Goal: Task Accomplishment & Management: Manage account settings

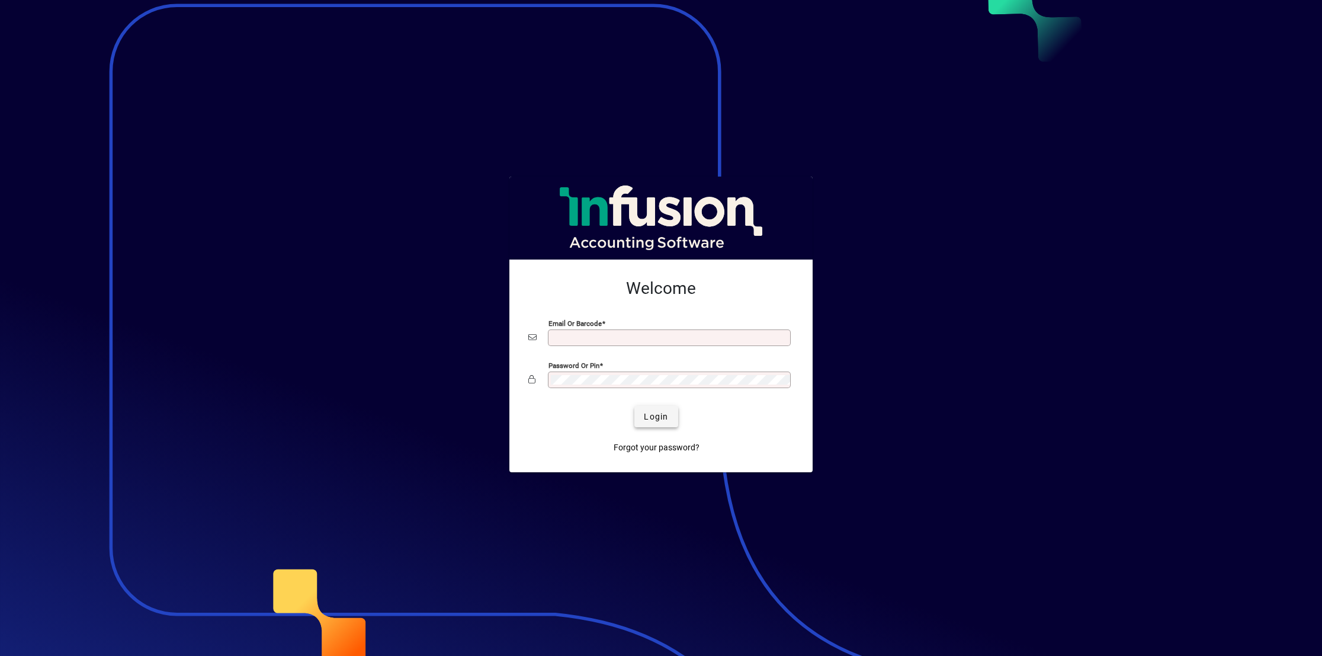
type input "**********"
click at [655, 418] on span "Login" at bounding box center [656, 416] width 24 height 12
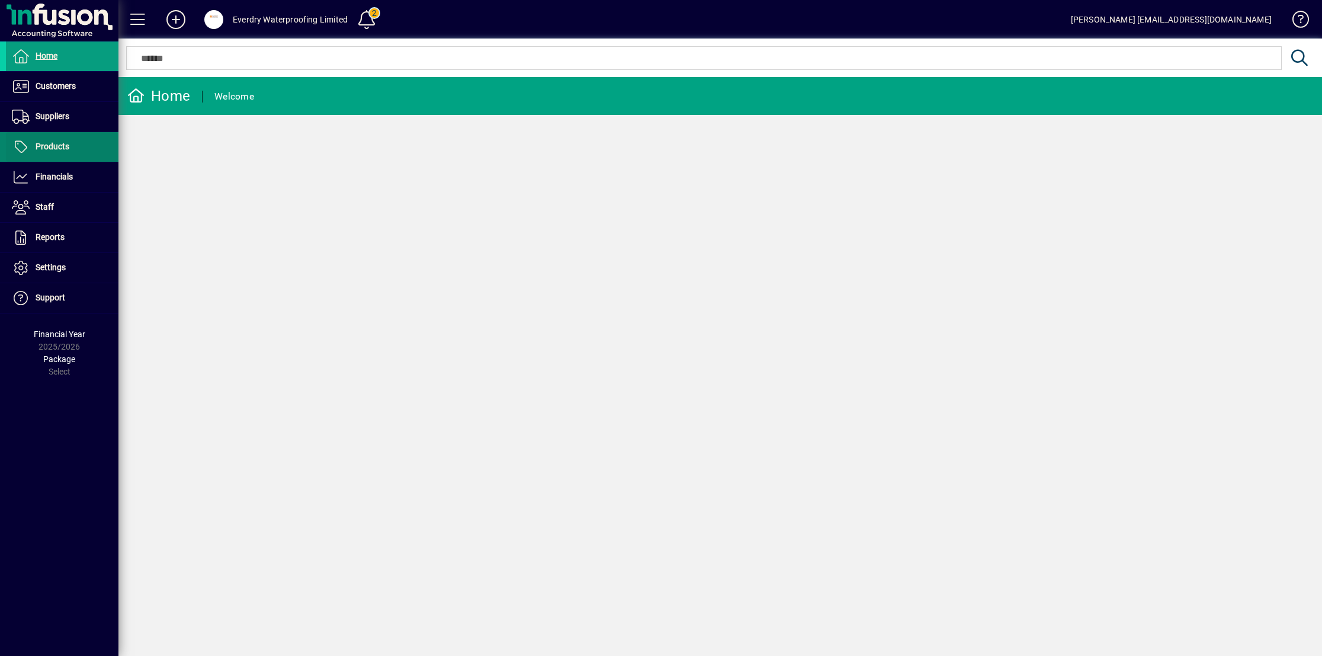
click at [92, 155] on span at bounding box center [62, 147] width 113 height 28
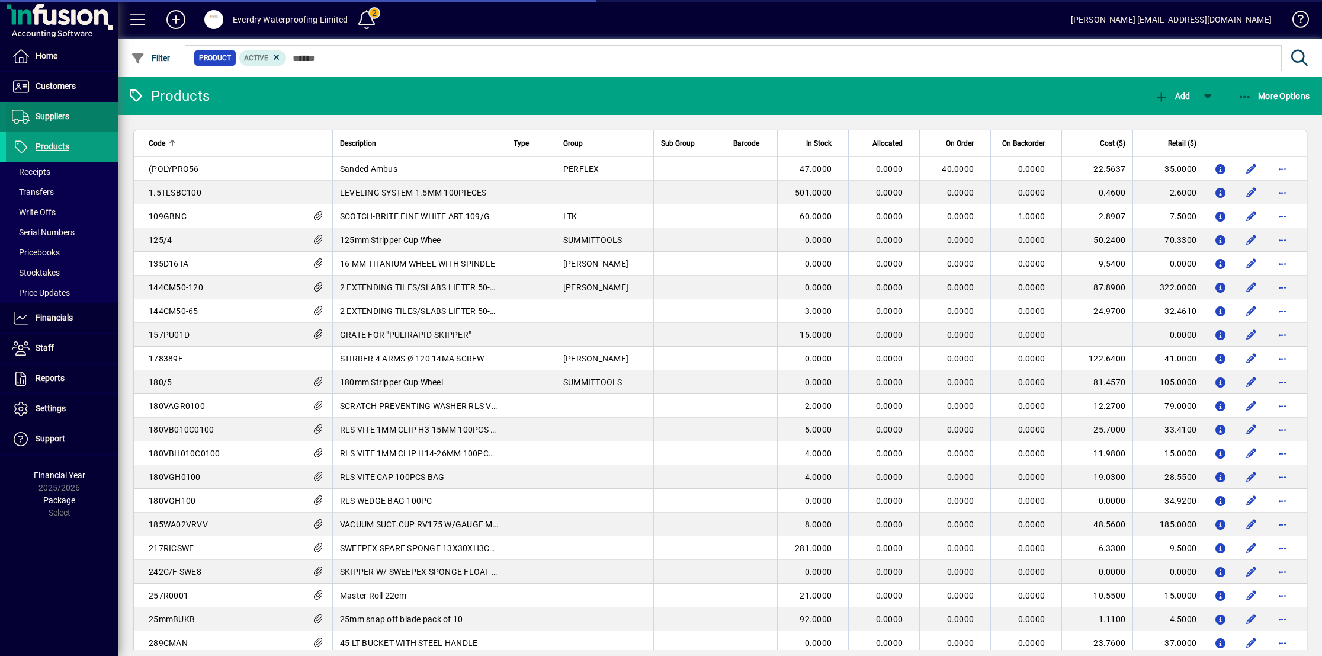
click at [80, 124] on span at bounding box center [62, 116] width 113 height 28
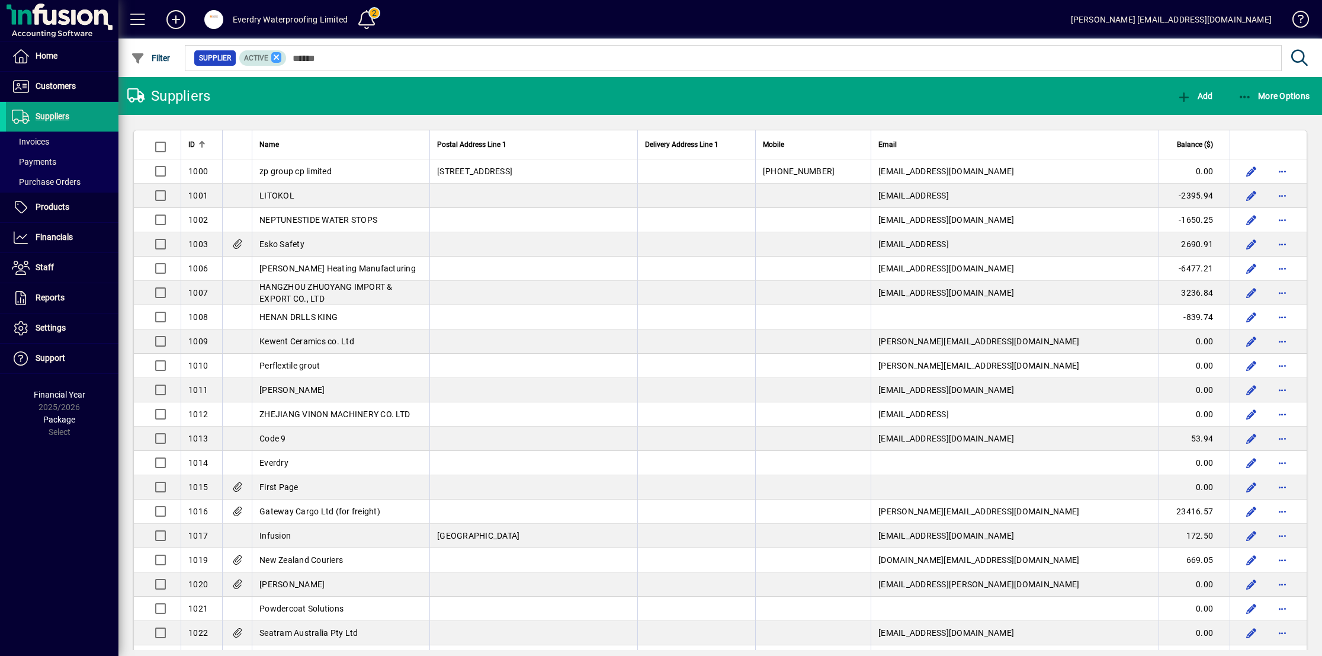
click at [271, 56] on icon at bounding box center [276, 57] width 11 height 11
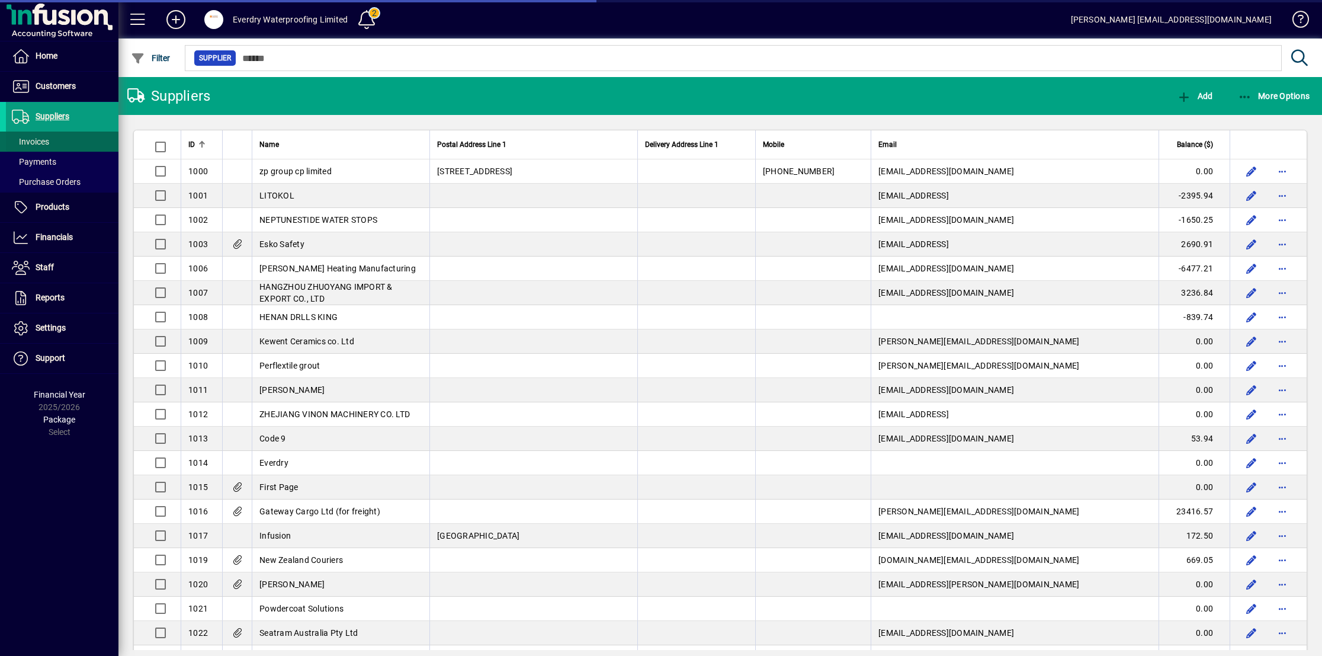
click at [84, 139] on span at bounding box center [62, 141] width 113 height 28
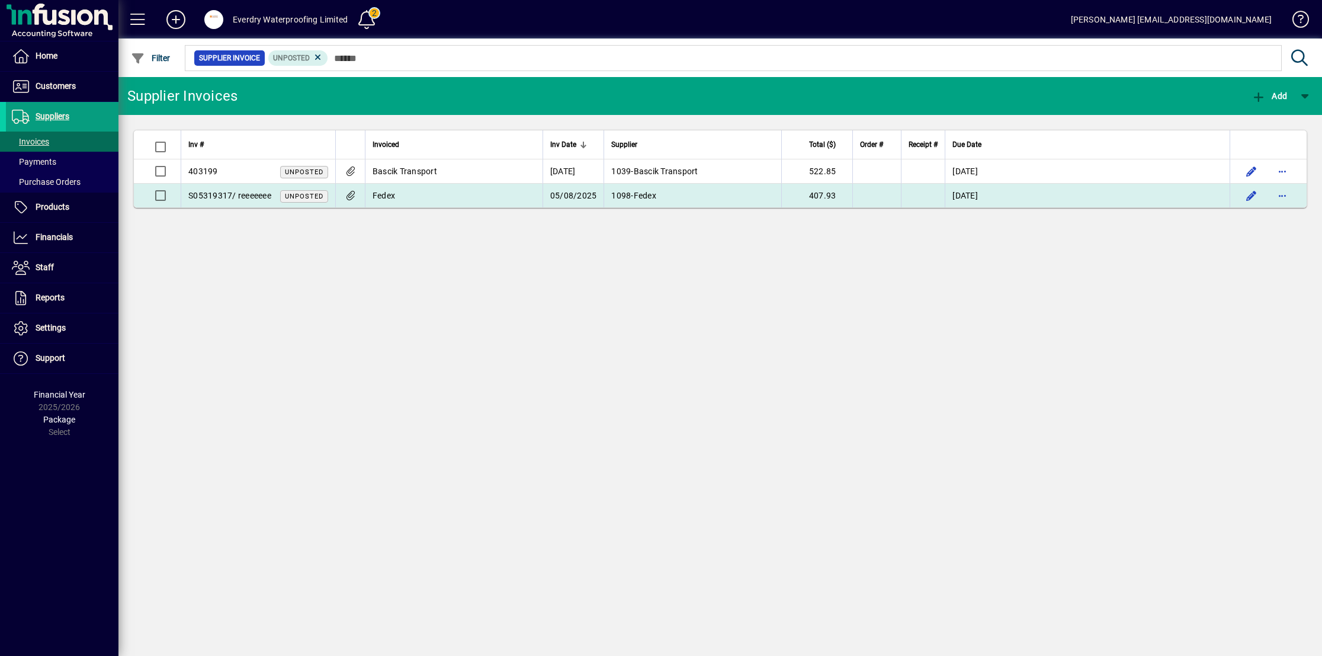
click at [447, 195] on td "Fedex" at bounding box center [454, 196] width 178 height 24
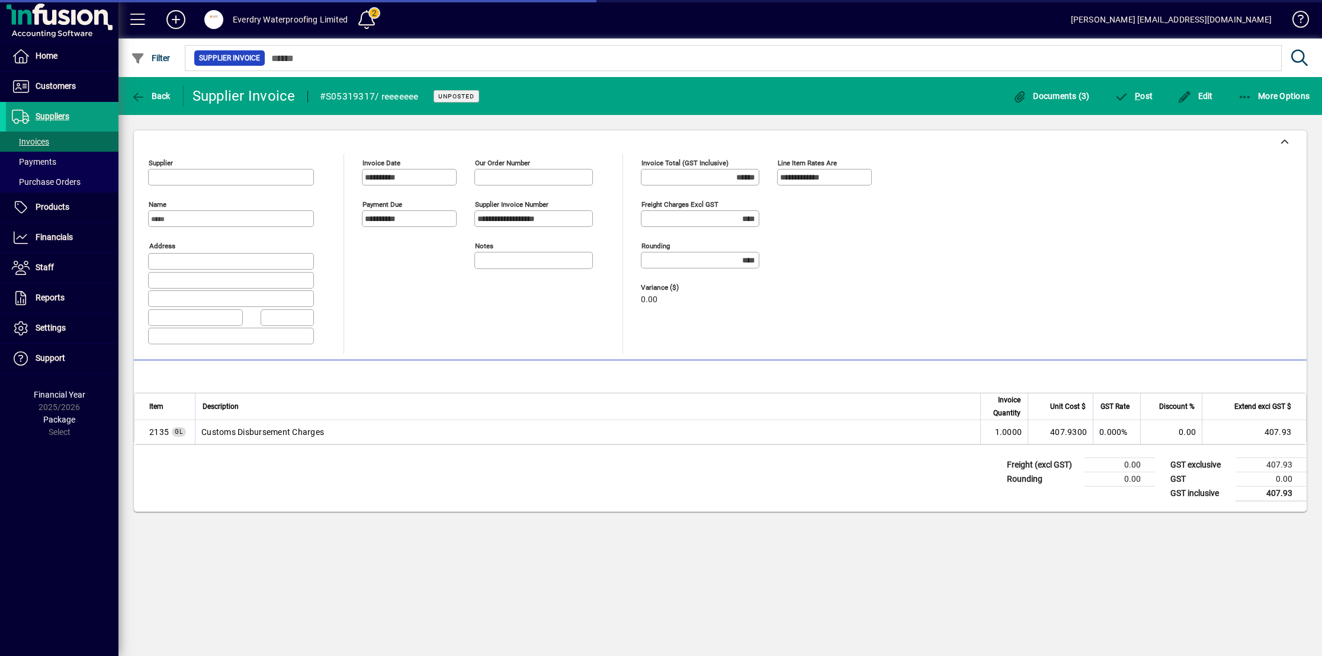
type input "**********"
click at [1064, 103] on span "button" at bounding box center [1051, 96] width 83 height 28
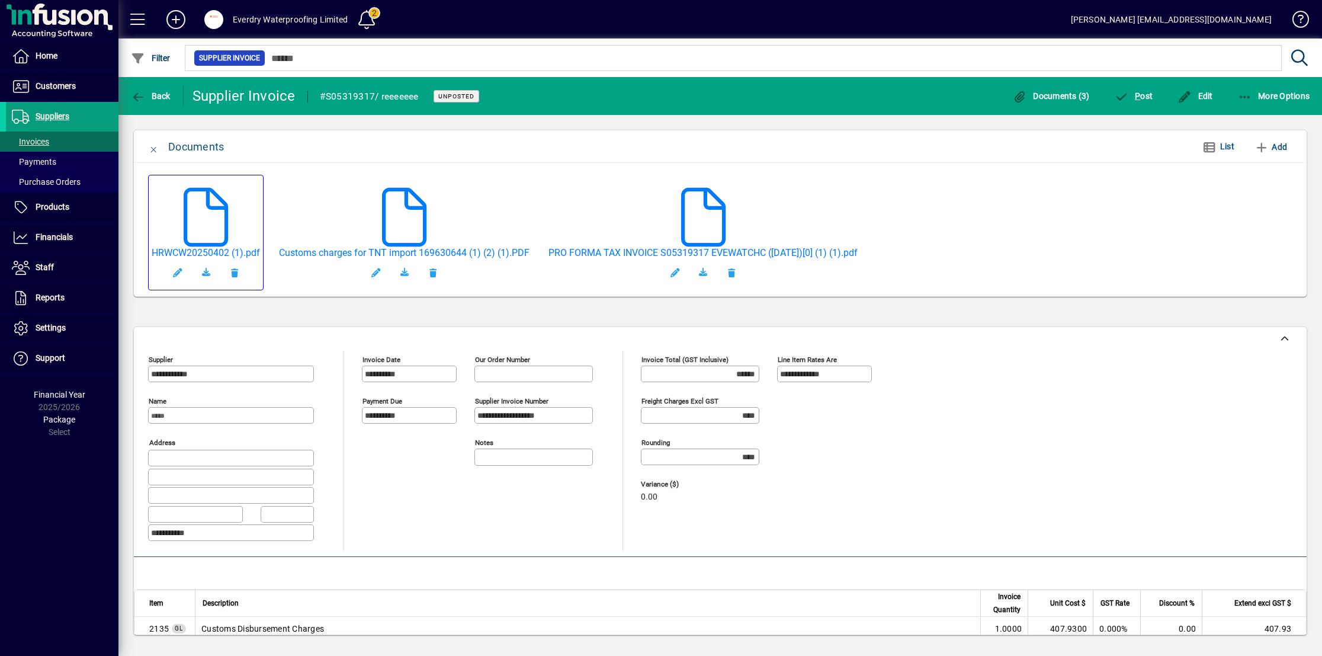
click at [240, 220] on mat-card-content at bounding box center [206, 212] width 78 height 69
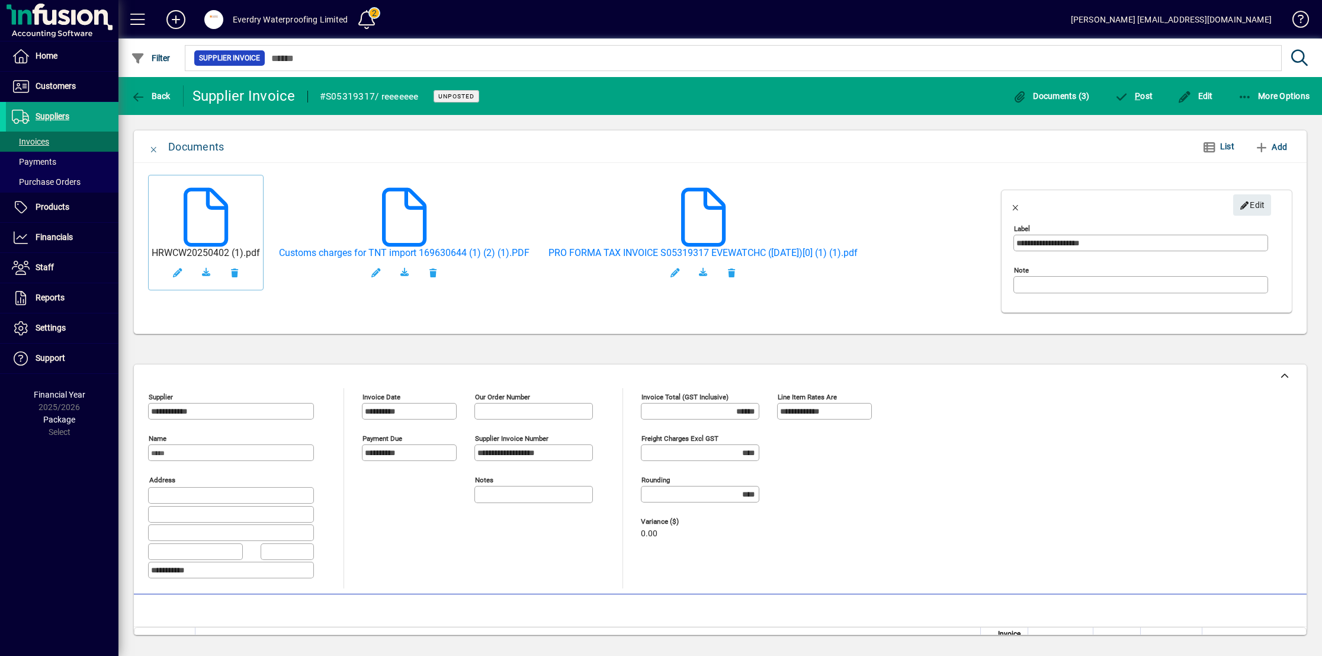
click at [198, 255] on h5 "HRWCW20250402 (1).pdf" at bounding box center [206, 252] width 108 height 11
click at [434, 260] on span "button" at bounding box center [433, 272] width 28 height 28
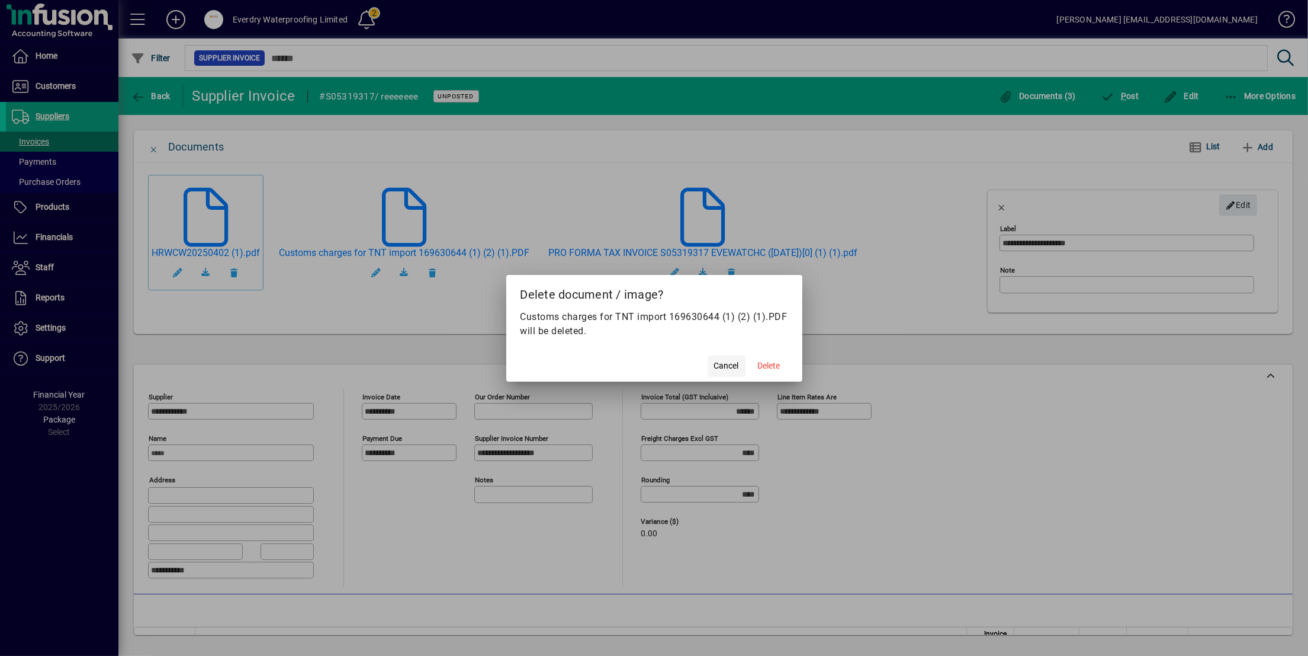
click at [715, 371] on span "Cancel" at bounding box center [726, 365] width 25 height 12
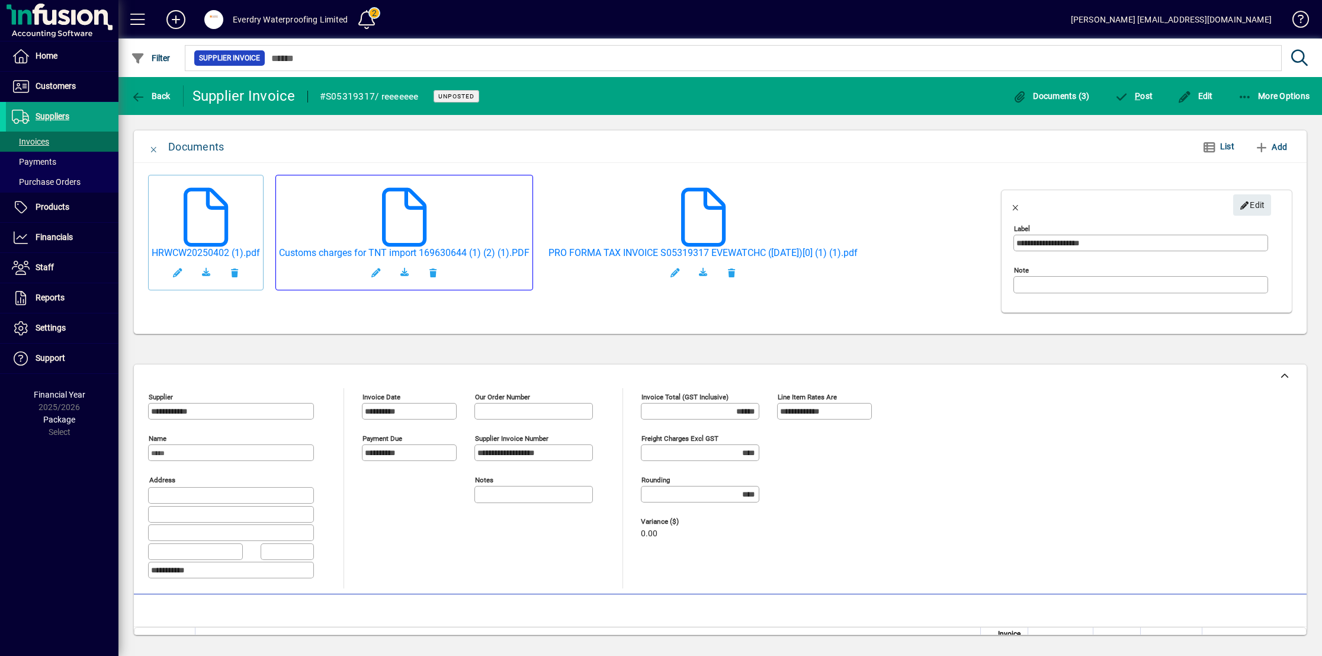
click at [496, 266] on mat-card-actions "Customs charges for TNT import 169630644 (1) (2) (1).PDF" at bounding box center [404, 267] width 251 height 40
click at [487, 258] on h5 "Customs charges for TNT import 169630644 (1) (2) (1).PDF" at bounding box center [404, 252] width 251 height 11
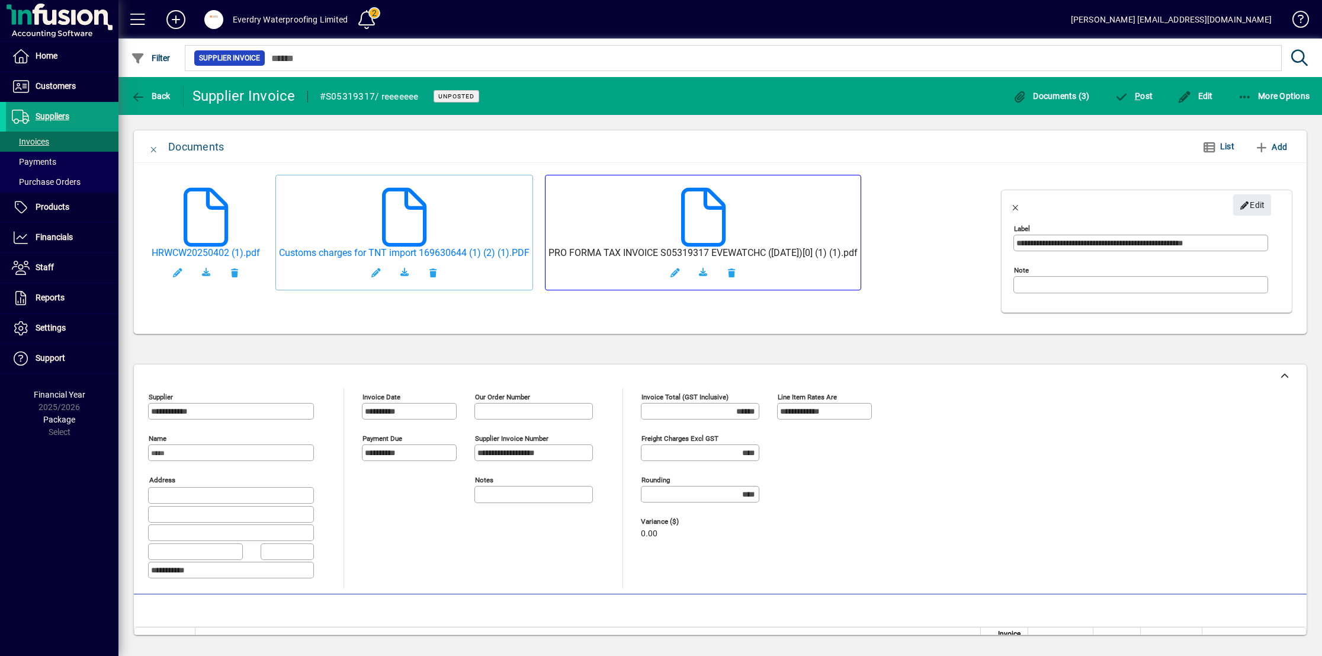
click at [762, 253] on h5 "PRO FORMA TAX INVOICE S05319317 EVEWATCHC ([DATE])[0] (1) (1).pdf" at bounding box center [702, 252] width 309 height 11
type input "**********"
click at [137, 97] on icon "button" at bounding box center [138, 97] width 15 height 12
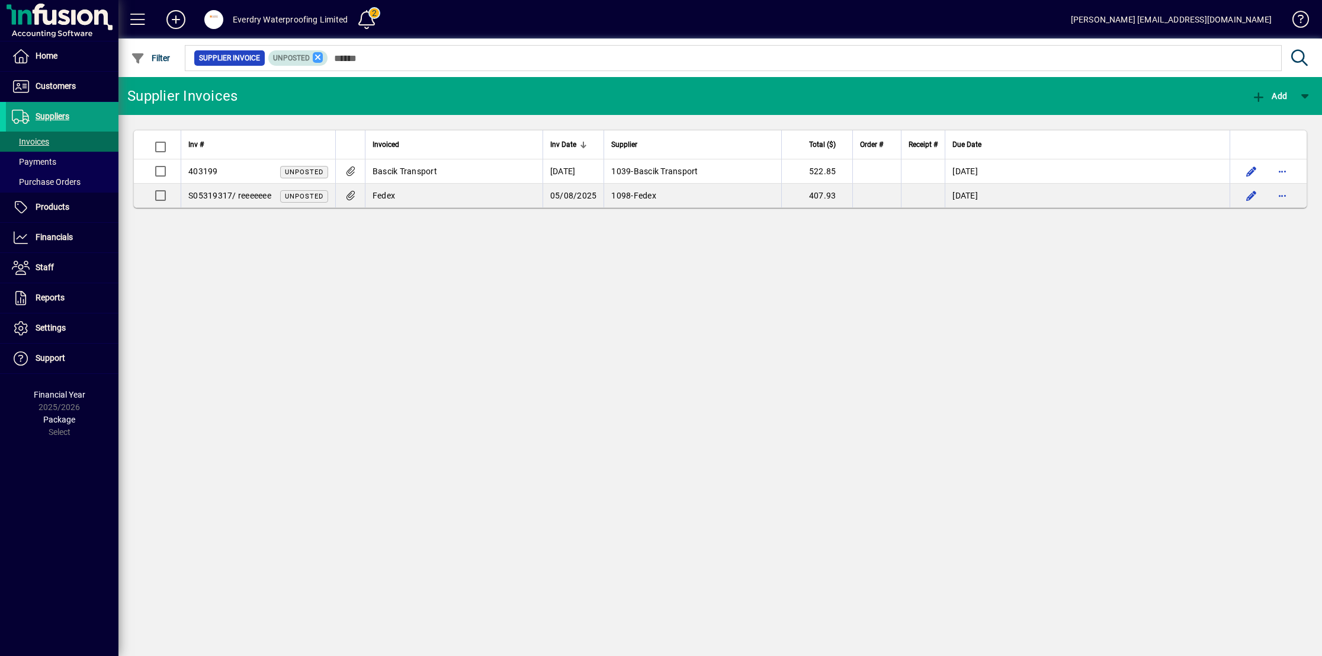
click at [313, 56] on icon at bounding box center [318, 57] width 11 height 11
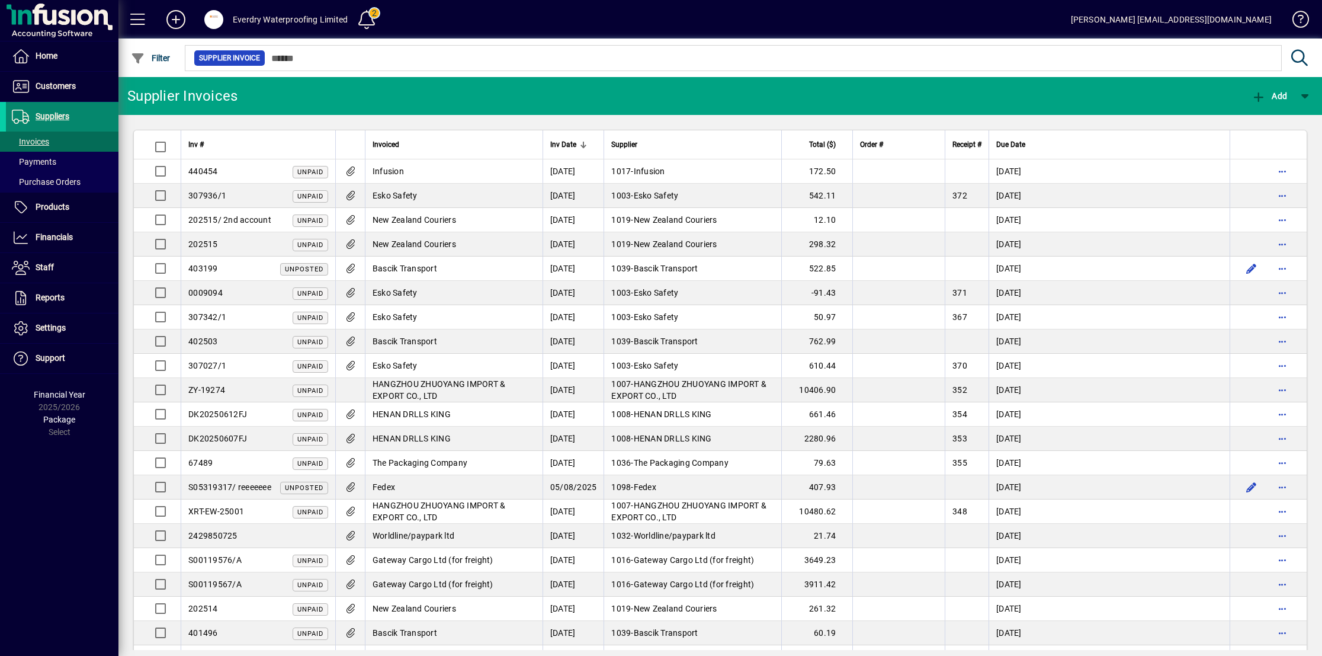
click at [69, 117] on span at bounding box center [62, 116] width 113 height 28
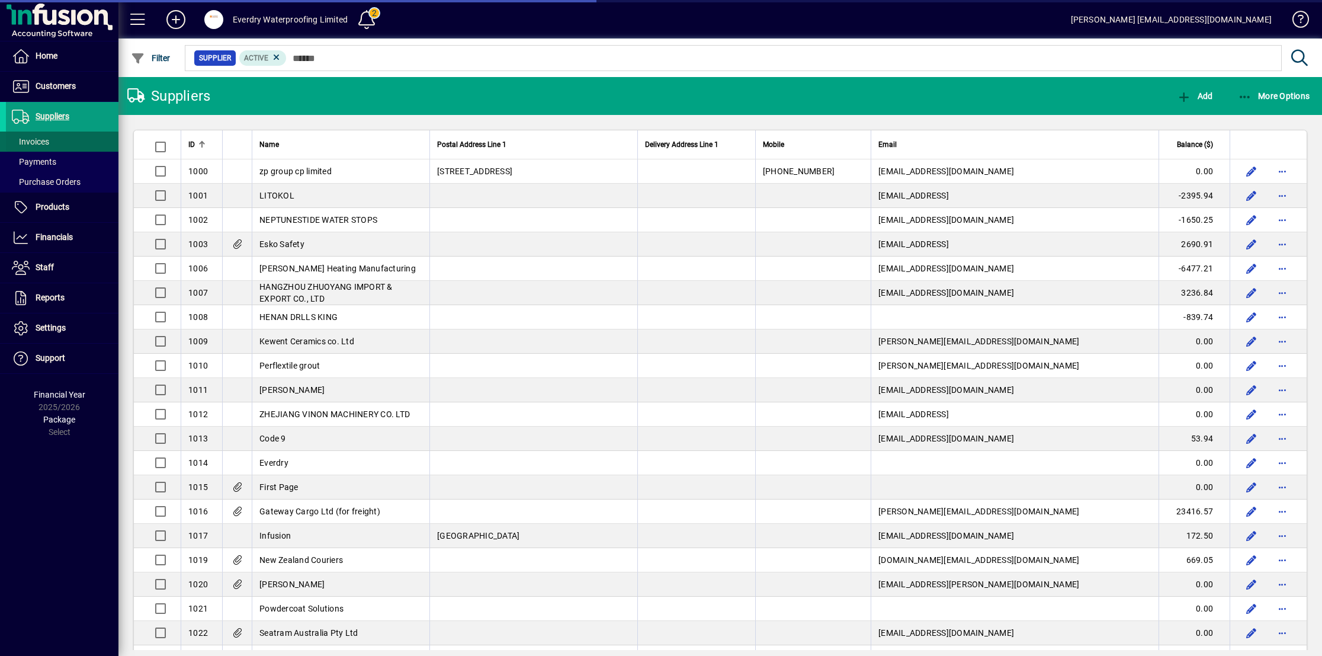
click at [79, 146] on span at bounding box center [62, 141] width 113 height 28
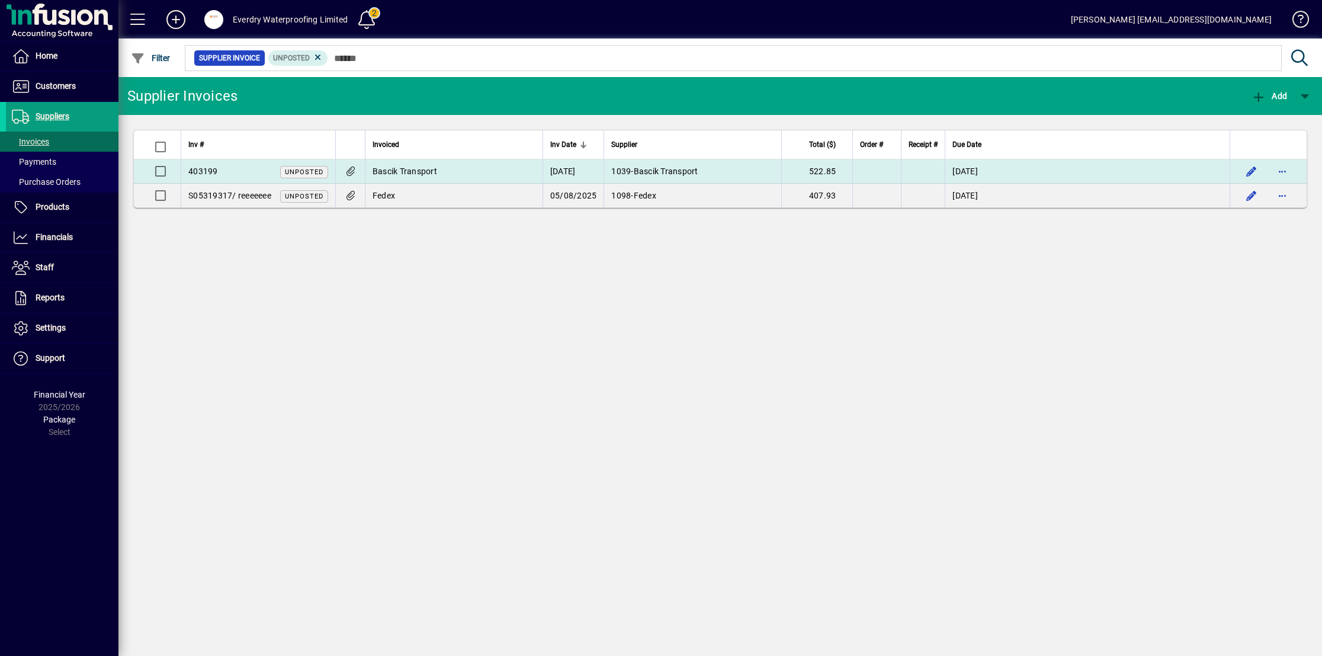
click at [455, 163] on td "Bascik Transport" at bounding box center [454, 171] width 178 height 24
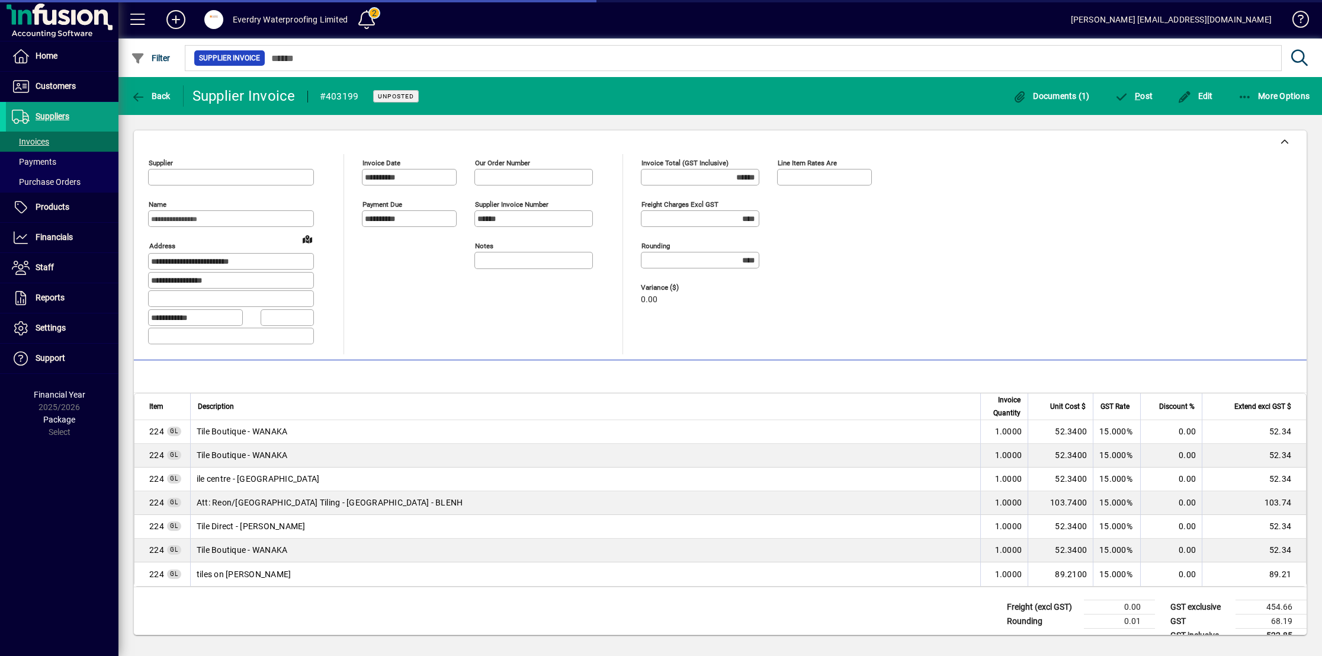
type input "**********"
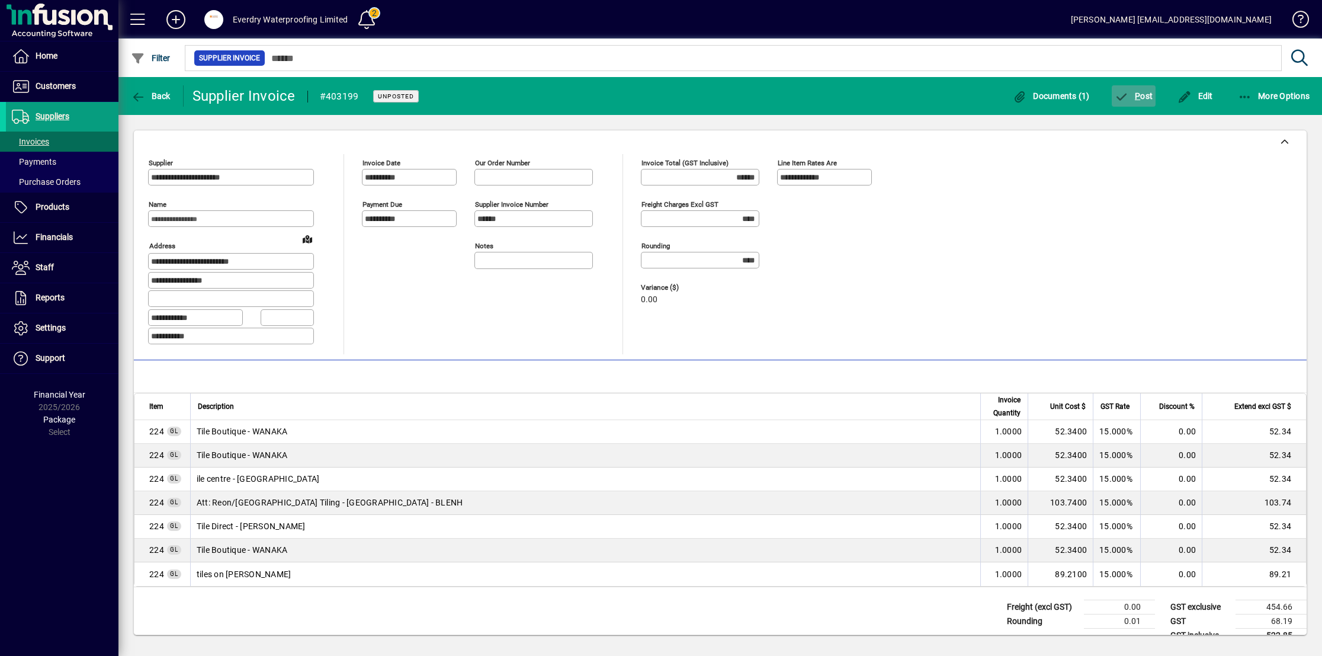
click at [1152, 102] on span "button" at bounding box center [1134, 96] width 44 height 28
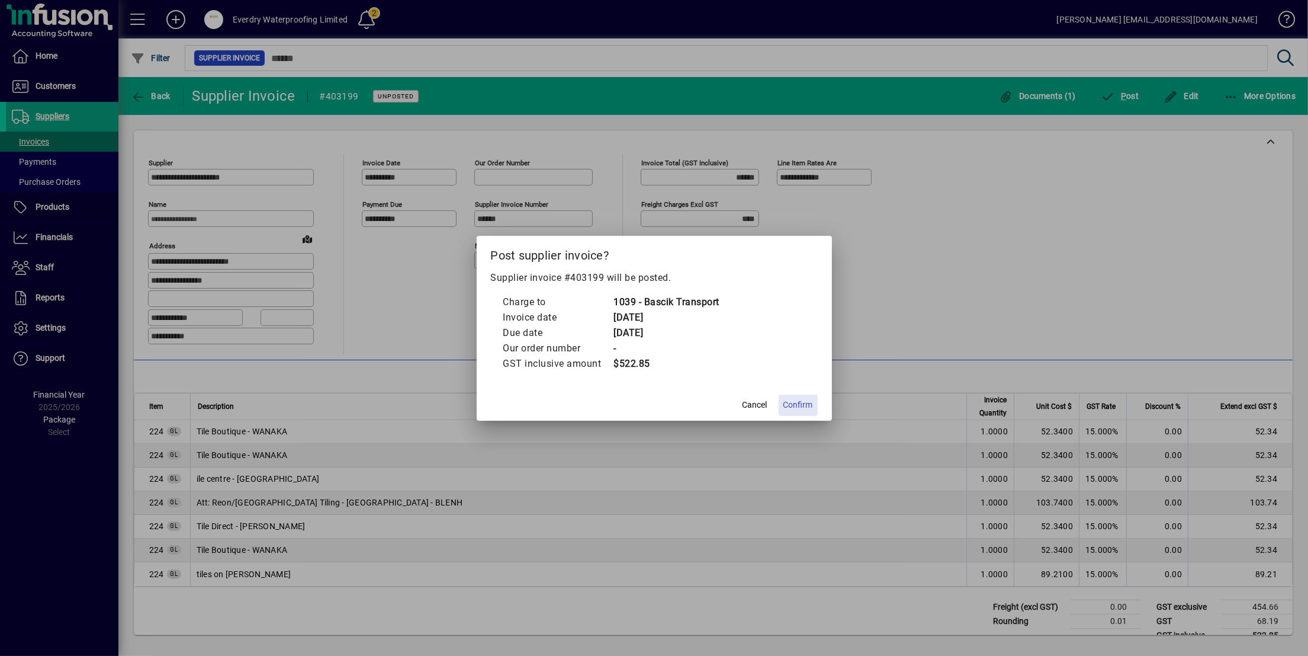
click at [808, 404] on span "Confirm" at bounding box center [799, 405] width 30 height 12
